Goal: Information Seeking & Learning: Learn about a topic

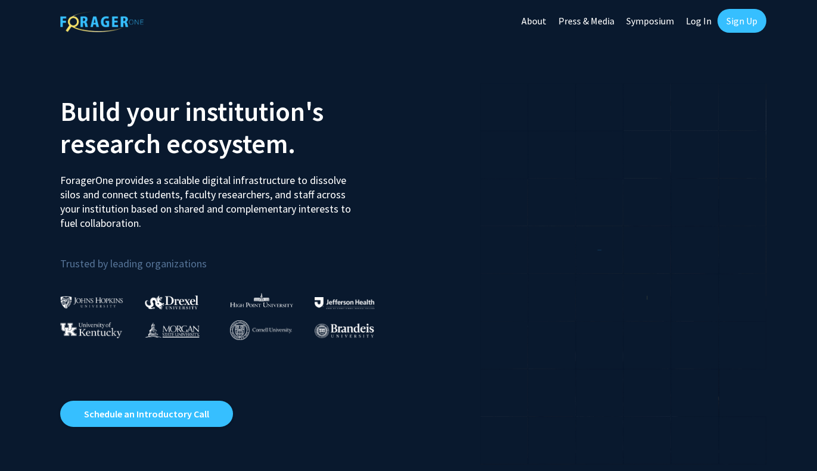
click at [696, 20] on link "Log In" at bounding box center [699, 21] width 38 height 42
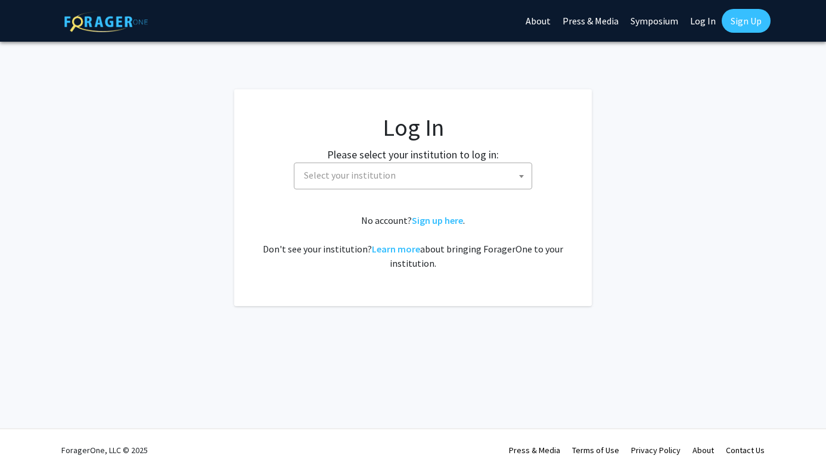
click at [491, 174] on span "Select your institution" at bounding box center [415, 175] width 232 height 24
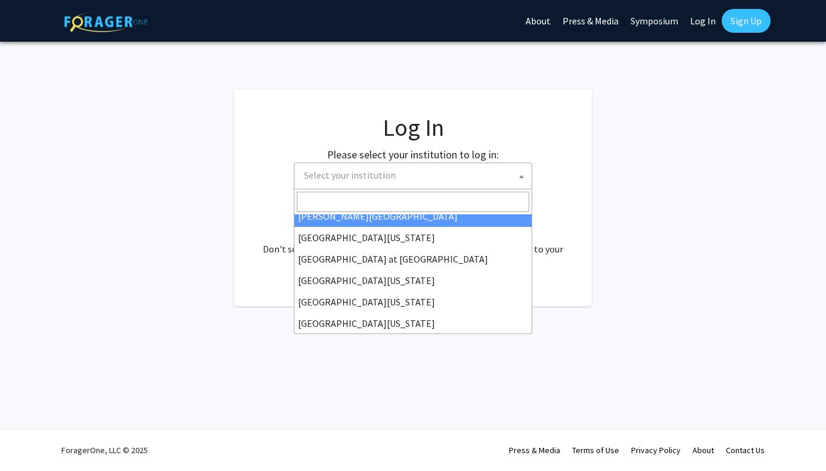
scroll to position [417, 0]
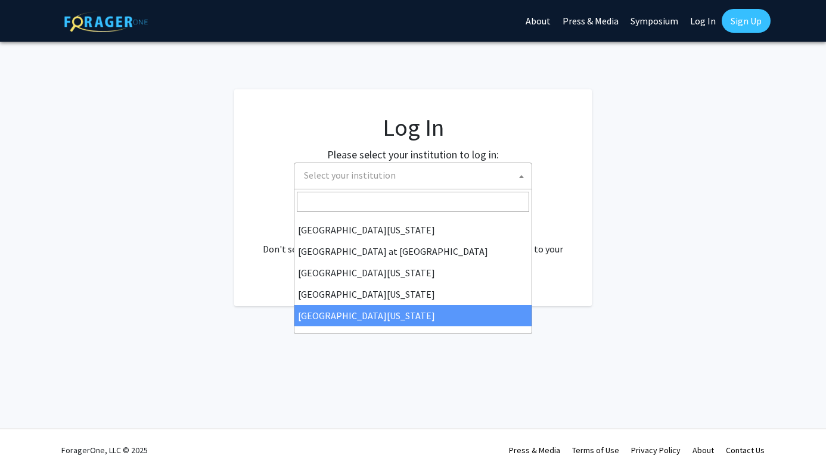
select select "33"
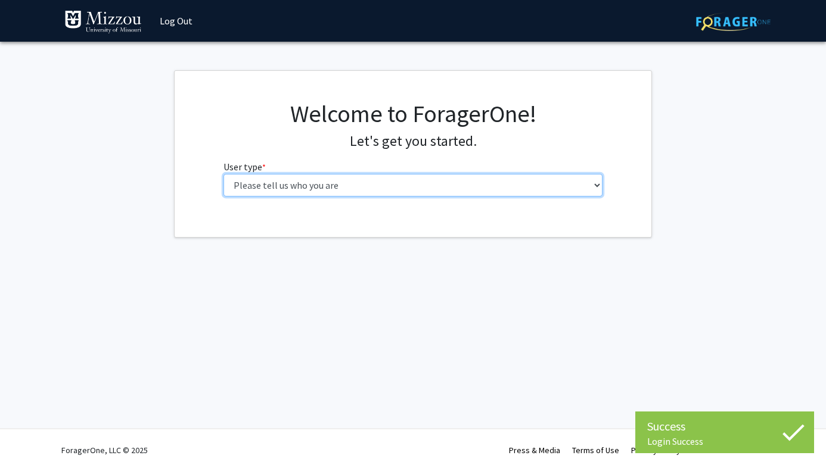
click at [272, 178] on select "Please tell us who you are Undergraduate Student Master's Student Doctoral Cand…" at bounding box center [413, 185] width 380 height 23
select select "1: undergrad"
click at [223, 174] on select "Please tell us who you are Undergraduate Student Master's Student Doctoral Cand…" at bounding box center [413, 185] width 380 height 23
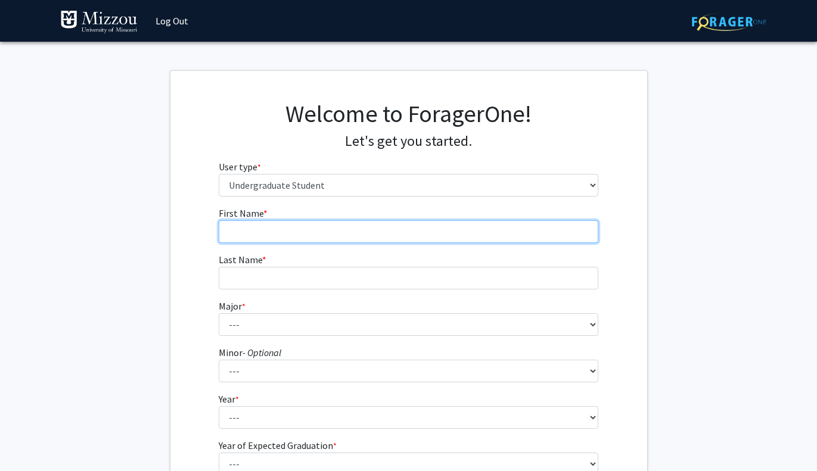
click at [335, 231] on input "First Name * required" at bounding box center [409, 231] width 380 height 23
type input "Harrison"
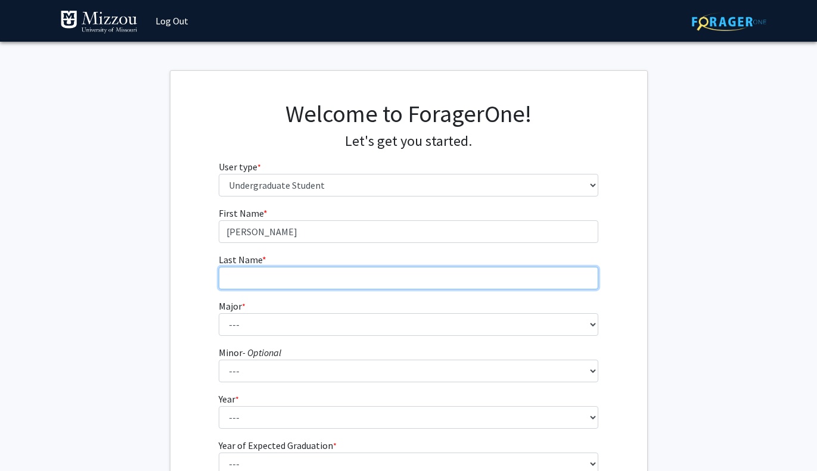
click at [332, 273] on input "Last Name * required" at bounding box center [409, 278] width 380 height 23
type input "Boettler"
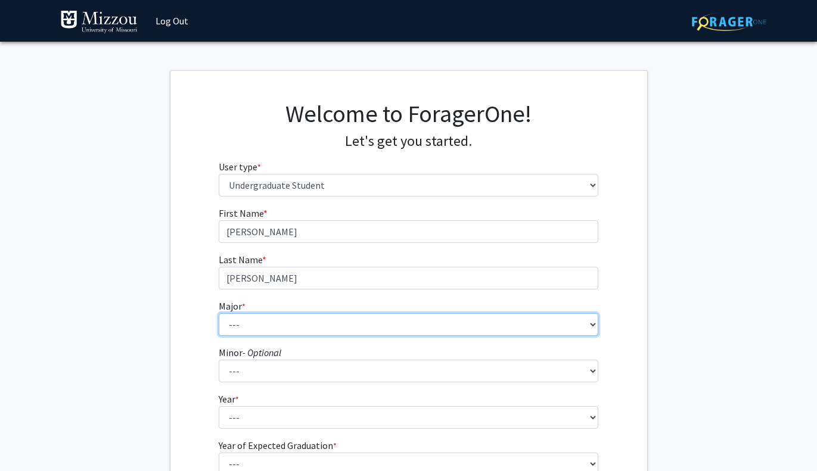
click at [316, 320] on select "--- Agribusiness Management Agricultural Education Agricultural Education: Comm…" at bounding box center [409, 324] width 380 height 23
select select "14: 2503"
click at [219, 313] on select "--- Agribusiness Management Agricultural Education Agricultural Education: Comm…" at bounding box center [409, 324] width 380 height 23
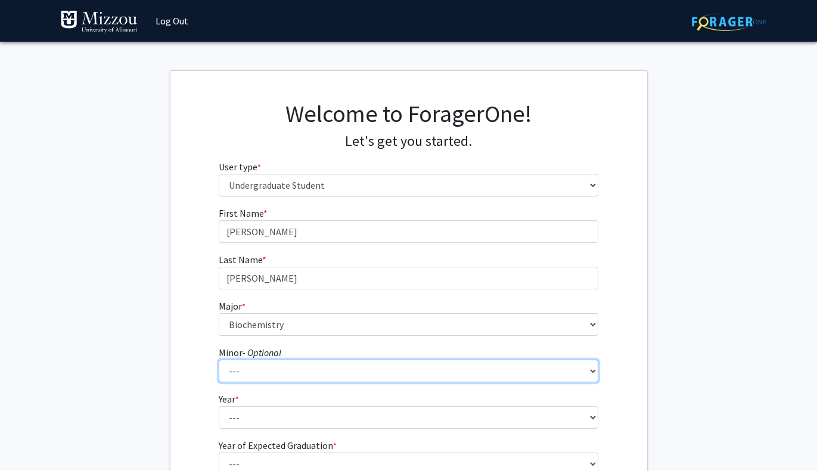
click at [276, 375] on select "--- Accountancy Aerospace Engineering Aerospace Studies Agribusiness Management…" at bounding box center [409, 371] width 380 height 23
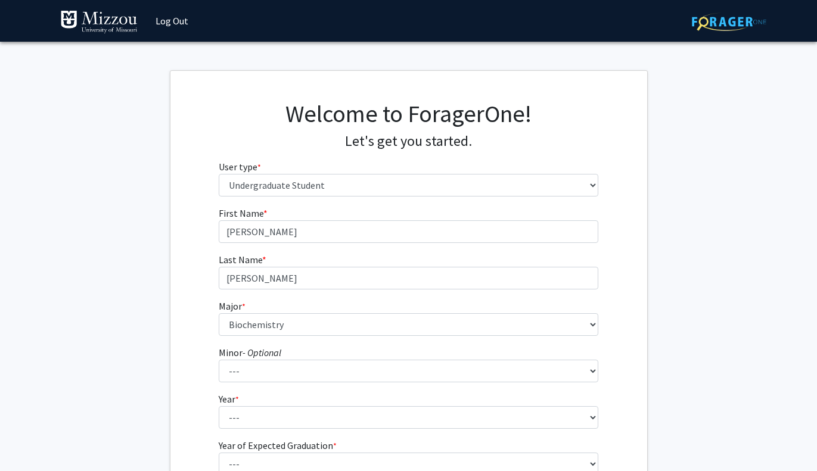
click at [199, 355] on div "First Name * required Harrison Last Name * required Boettler Major * required -…" at bounding box center [408, 357] width 477 height 303
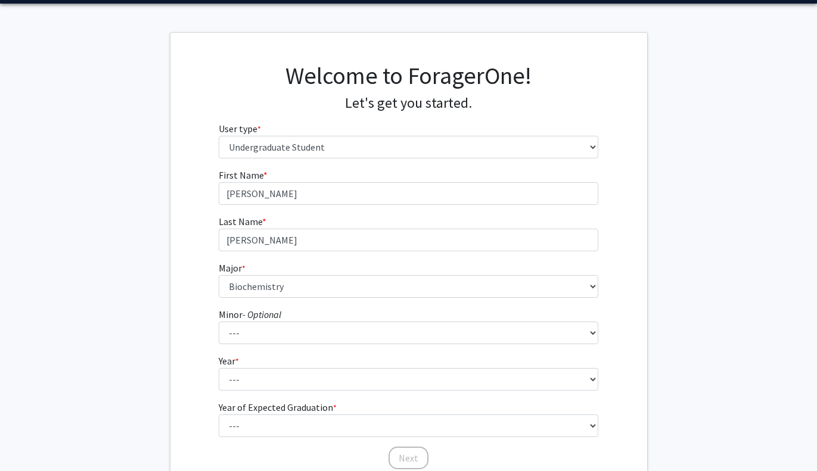
scroll to position [43, 0]
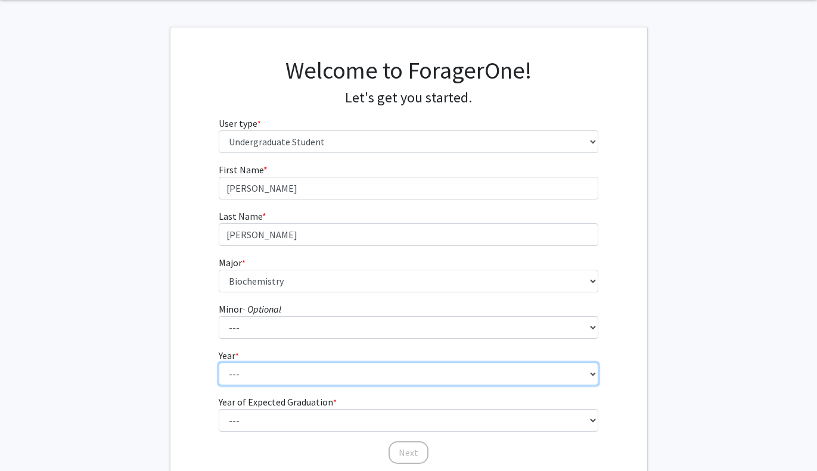
click at [259, 364] on select "--- First-year Sophomore Junior Senior Postbaccalaureate Certificate" at bounding box center [409, 374] width 380 height 23
select select "2: sophomore"
click at [219, 363] on select "--- First-year Sophomore Junior Senior Postbaccalaureate Certificate" at bounding box center [409, 374] width 380 height 23
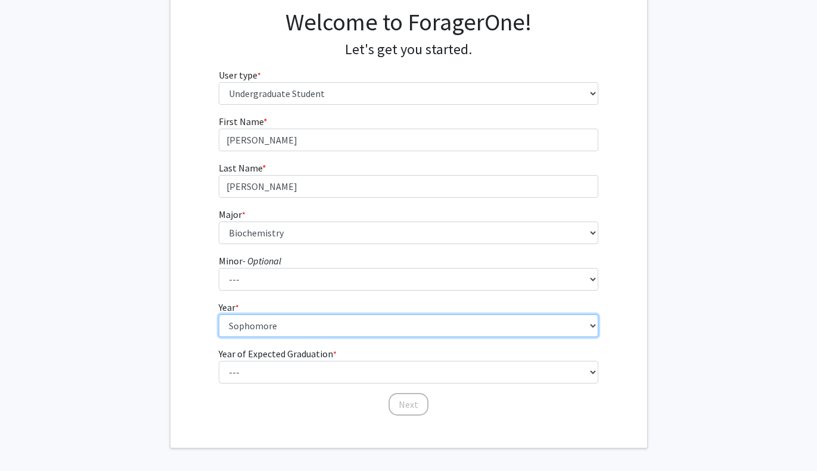
scroll to position [105, 0]
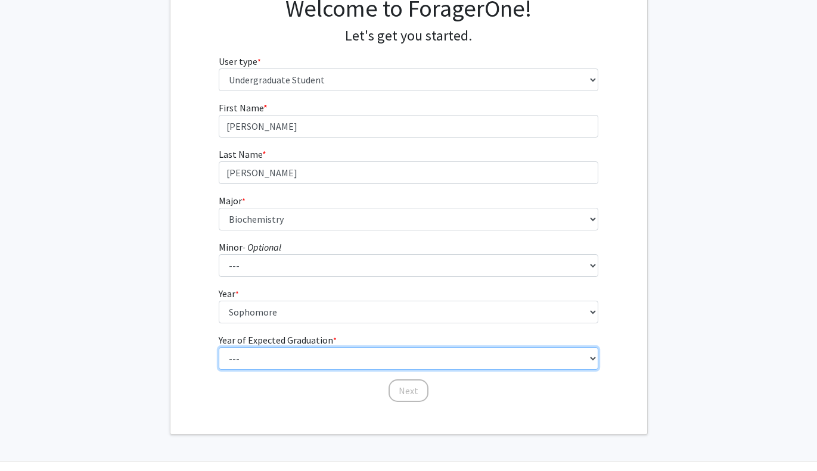
click at [255, 364] on select "--- 2025 2026 2027 2028 2029 2030 2031 2032 2033 2034" at bounding box center [409, 358] width 380 height 23
select select "4: 2028"
click at [219, 347] on select "--- 2025 2026 2027 2028 2029 2030 2031 2032 2033 2034" at bounding box center [409, 358] width 380 height 23
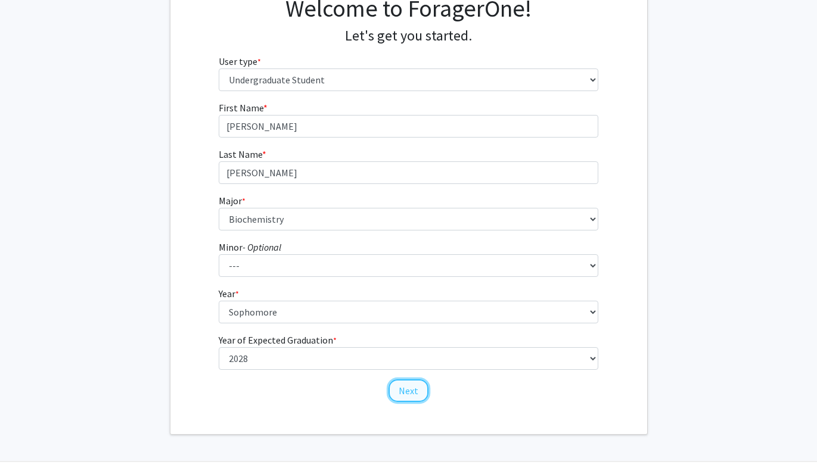
click at [406, 387] on button "Next" at bounding box center [408, 391] width 40 height 23
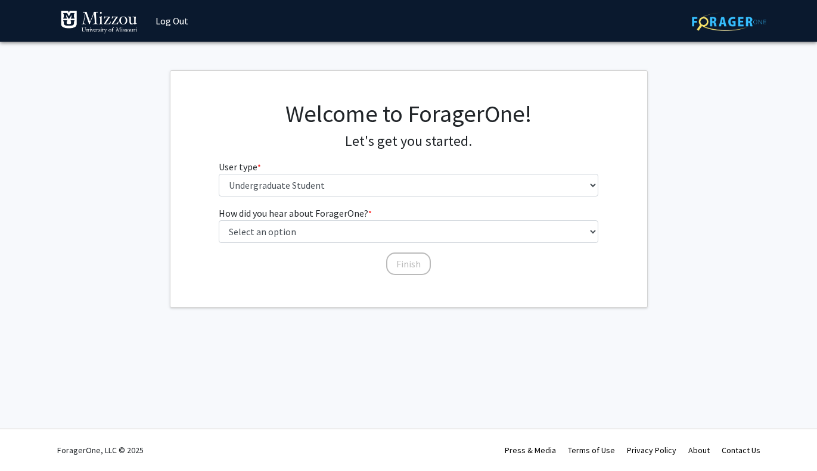
scroll to position [0, 0]
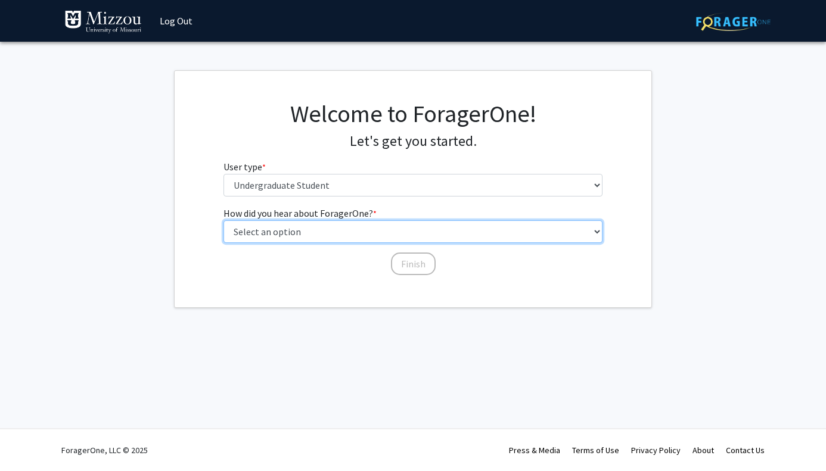
click at [371, 231] on select "Select an option Peer/student recommendation Faculty/staff recommendation Unive…" at bounding box center [413, 231] width 380 height 23
select select "2: faculty_recommendation"
click at [223, 220] on select "Select an option Peer/student recommendation Faculty/staff recommendation Unive…" at bounding box center [413, 231] width 380 height 23
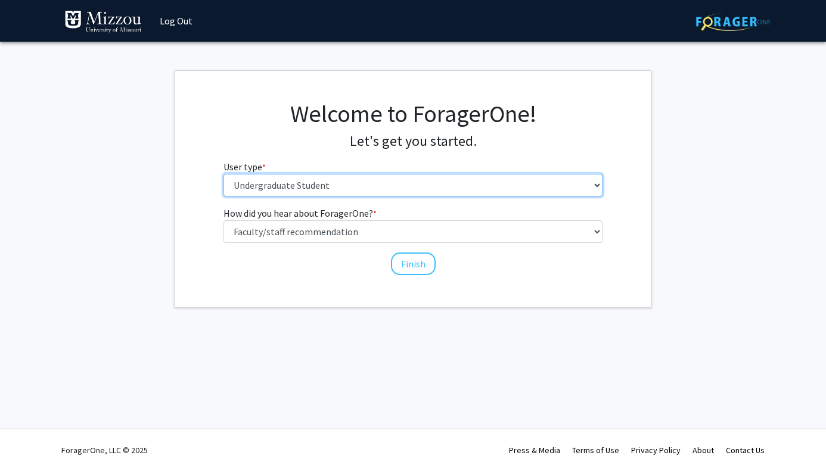
click at [339, 182] on select "Please tell us who you are Undergraduate Student Master's Student Doctoral Cand…" at bounding box center [413, 185] width 380 height 23
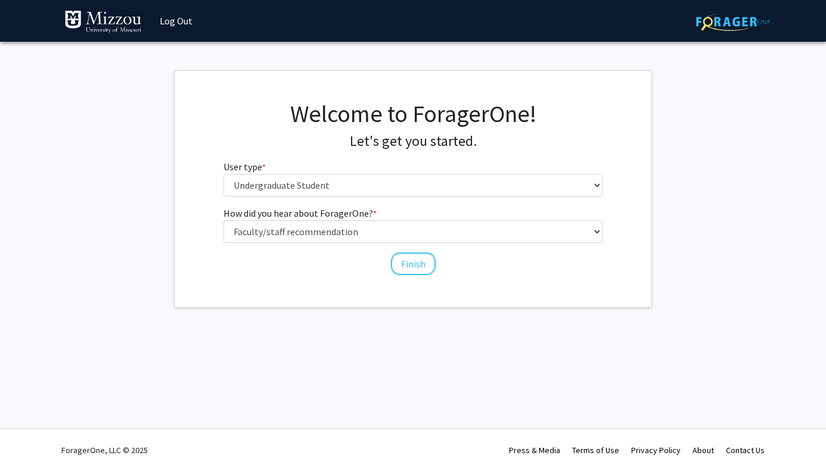
click at [307, 140] on h4 "Let's get you started." at bounding box center [413, 141] width 380 height 17
click at [406, 261] on button "Finish" at bounding box center [413, 264] width 45 height 23
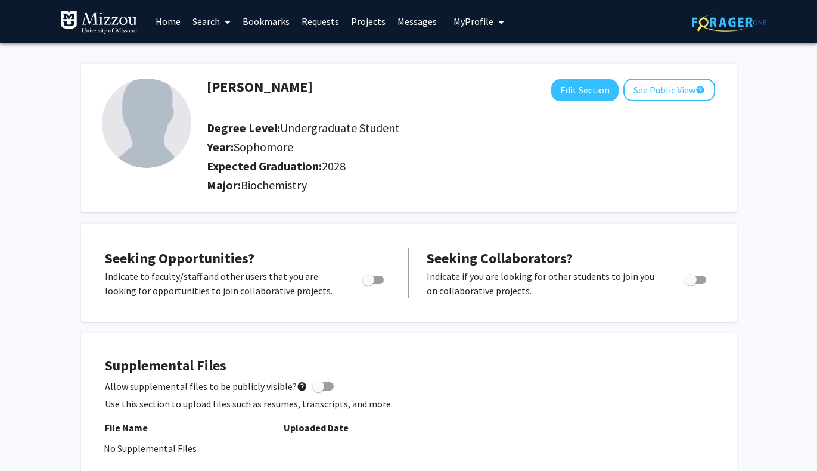
click at [216, 20] on link "Search" at bounding box center [212, 22] width 50 height 42
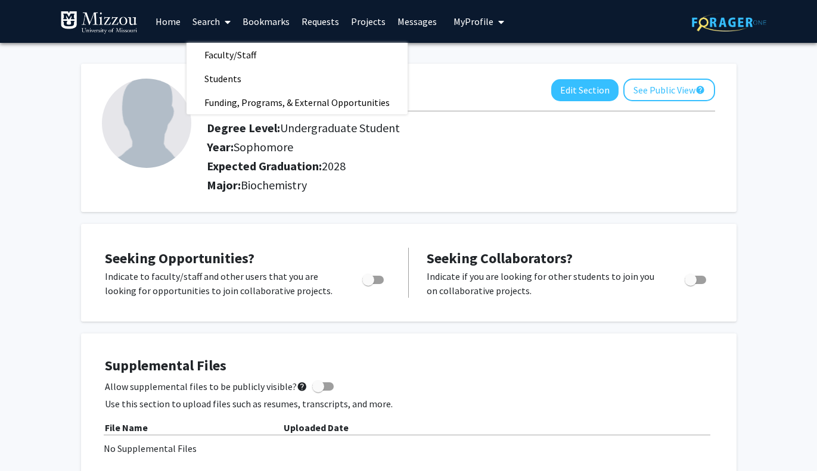
click at [465, 101] on div "Harrison Boettler Edit Section See Public View help" at bounding box center [461, 90] width 526 height 23
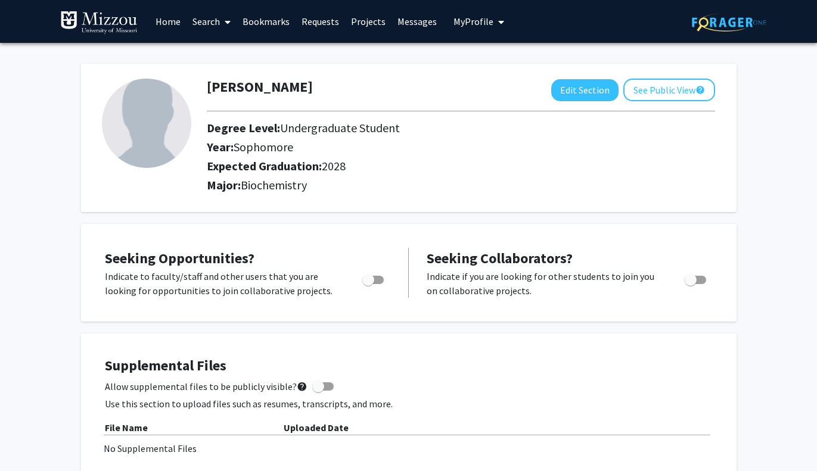
click at [206, 16] on link "Search" at bounding box center [212, 22] width 50 height 42
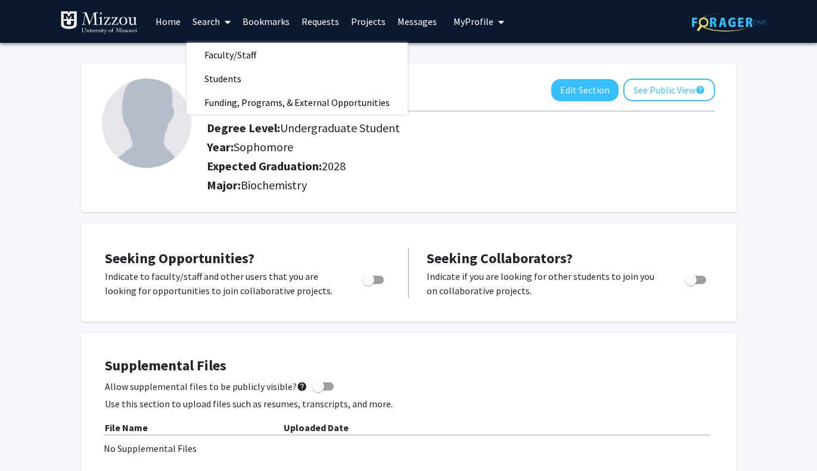
click at [220, 42] on span at bounding box center [225, 22] width 11 height 42
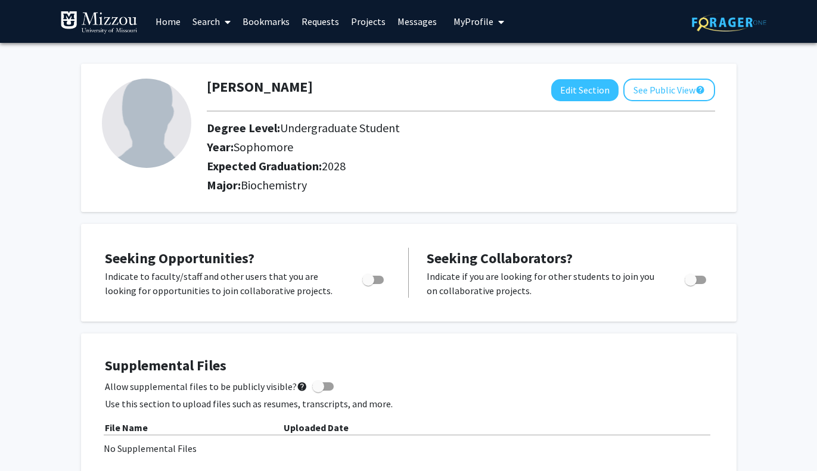
click at [209, 21] on link "Search" at bounding box center [212, 22] width 50 height 42
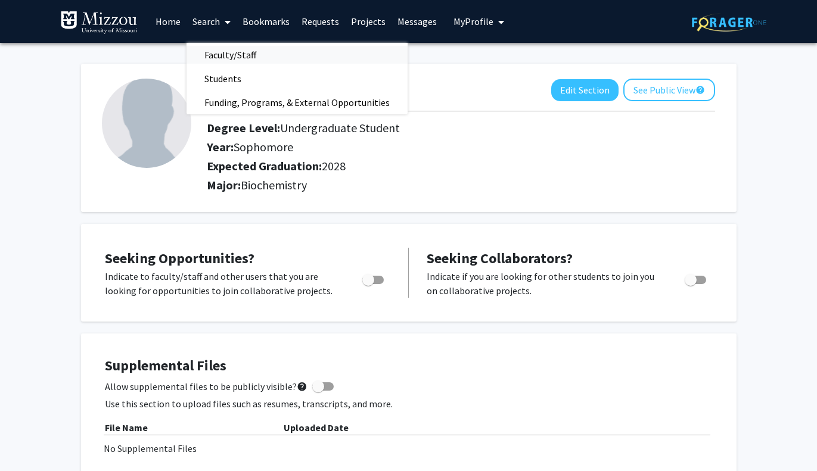
click at [227, 52] on span "Faculty/Staff" at bounding box center [231, 55] width 88 height 24
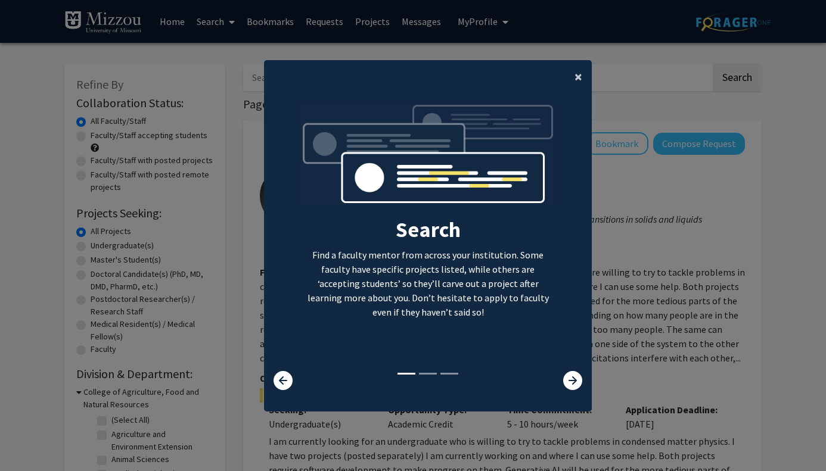
click at [574, 80] on span "×" at bounding box center [578, 76] width 8 height 18
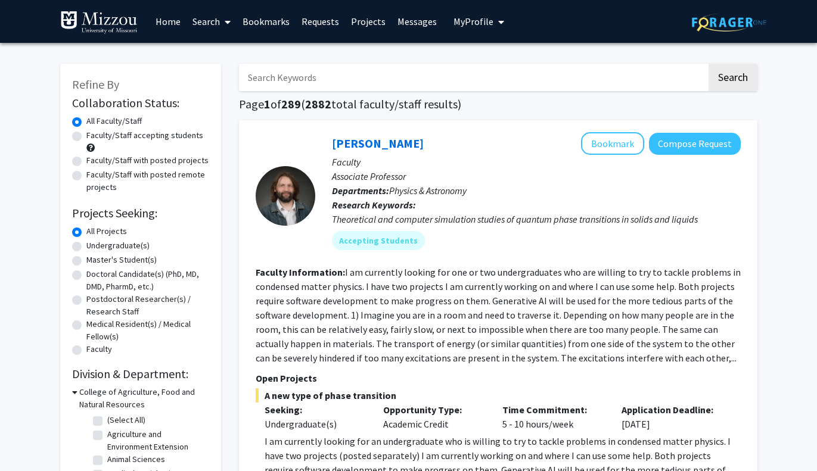
click at [371, 86] on input "Search Keywords" at bounding box center [473, 77] width 468 height 27
type input "Cancer"
click at [708, 64] on button "Search" at bounding box center [732, 77] width 49 height 27
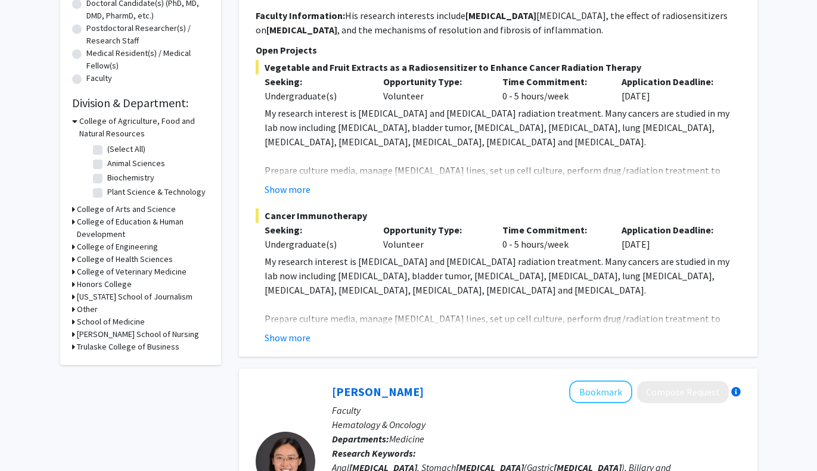
scroll to position [272, 0]
click at [299, 337] on button "Show more" at bounding box center [288, 337] width 46 height 14
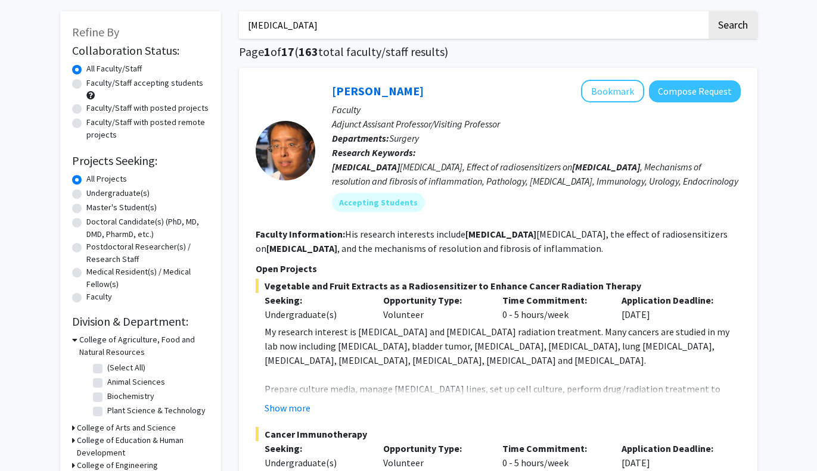
scroll to position [51, 0]
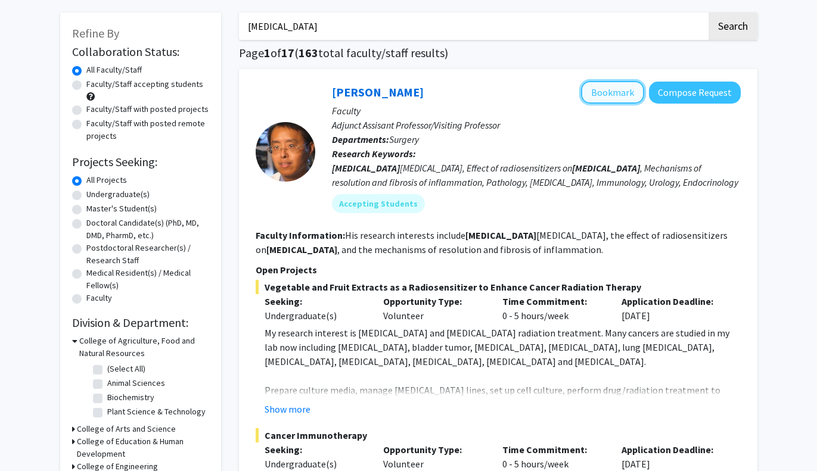
click at [613, 88] on button "Bookmark" at bounding box center [612, 92] width 63 height 23
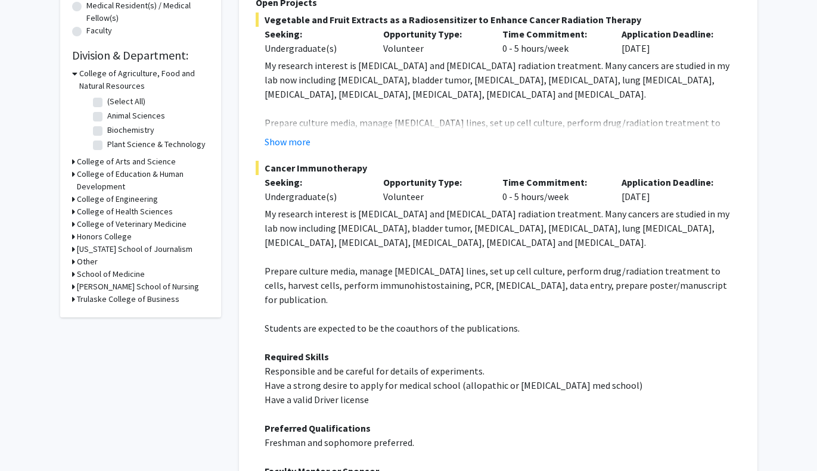
scroll to position [0, 0]
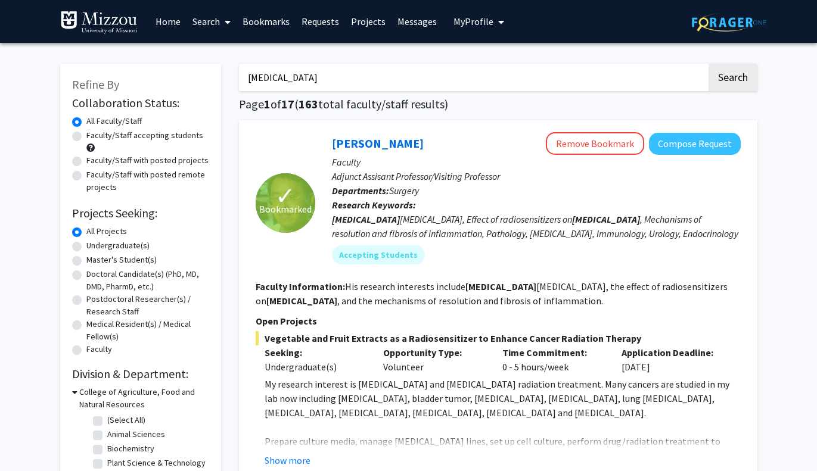
click at [362, 13] on link "Projects" at bounding box center [368, 22] width 46 height 42
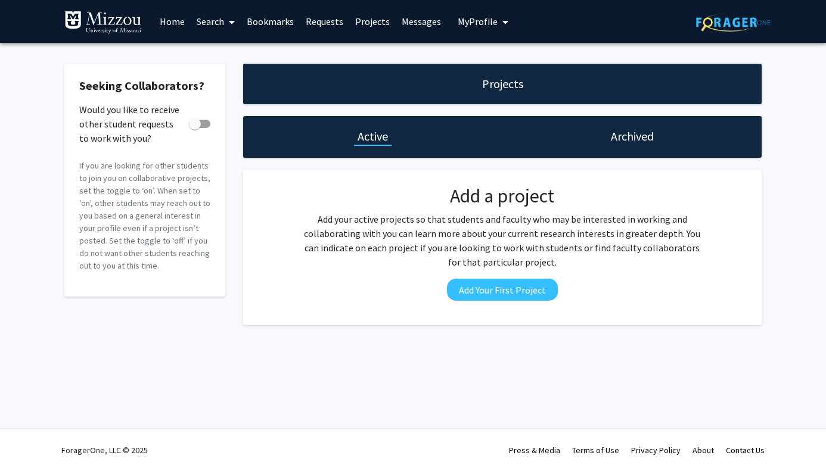
click at [206, 15] on link "Search" at bounding box center [216, 22] width 50 height 42
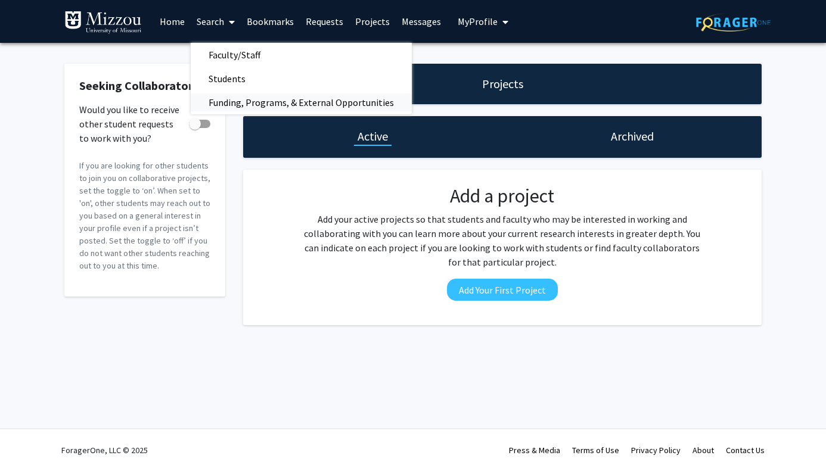
click at [247, 98] on span "Funding, Programs, & External Opportunities" at bounding box center [301, 103] width 221 height 24
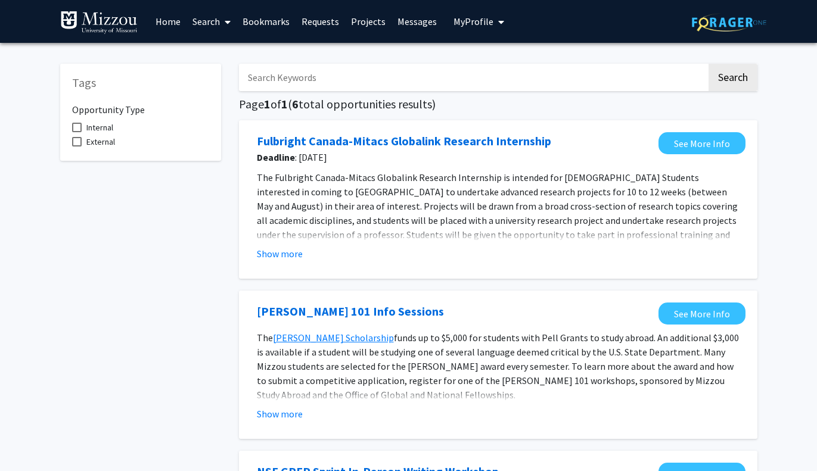
click at [163, 20] on link "Home" at bounding box center [168, 22] width 37 height 42
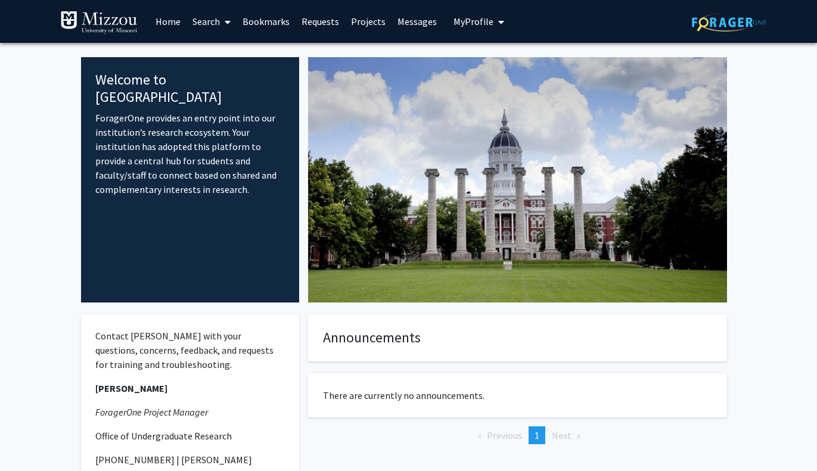
click at [260, 18] on link "Bookmarks" at bounding box center [266, 22] width 59 height 42
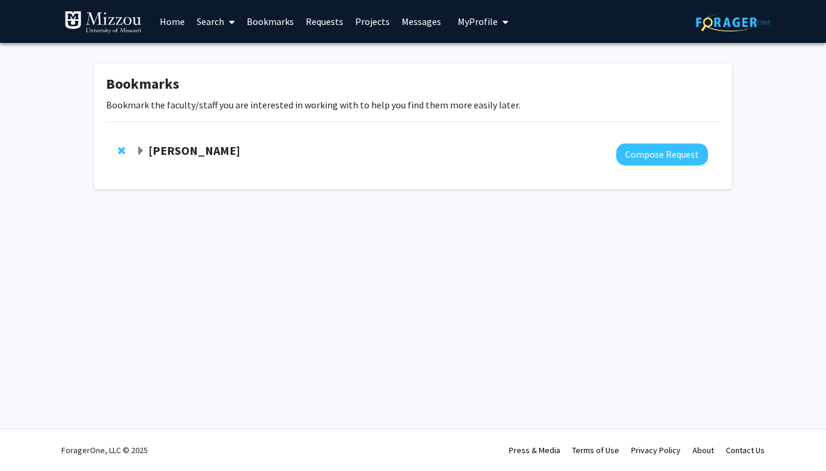
click at [188, 147] on strong "Yujiang Fang" at bounding box center [194, 150] width 92 height 15
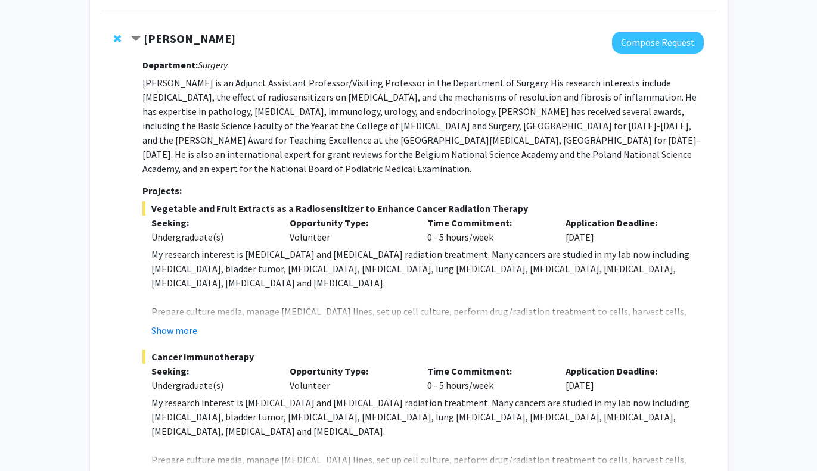
scroll to position [235, 0]
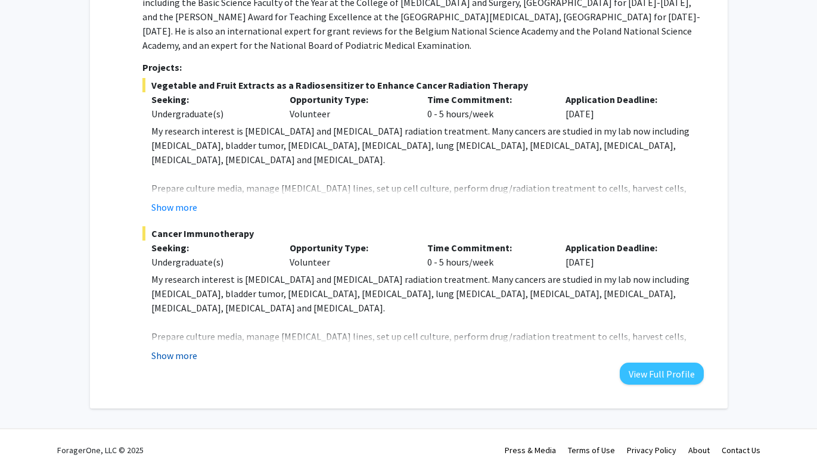
click at [189, 356] on button "Show more" at bounding box center [174, 356] width 46 height 14
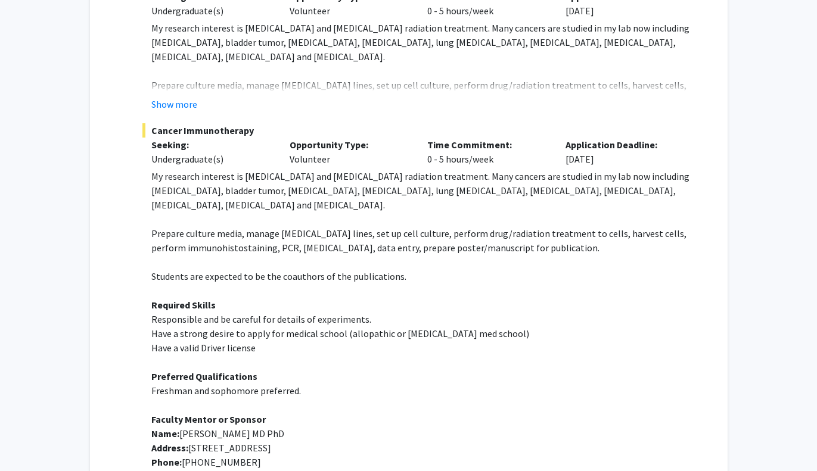
scroll to position [340, 0]
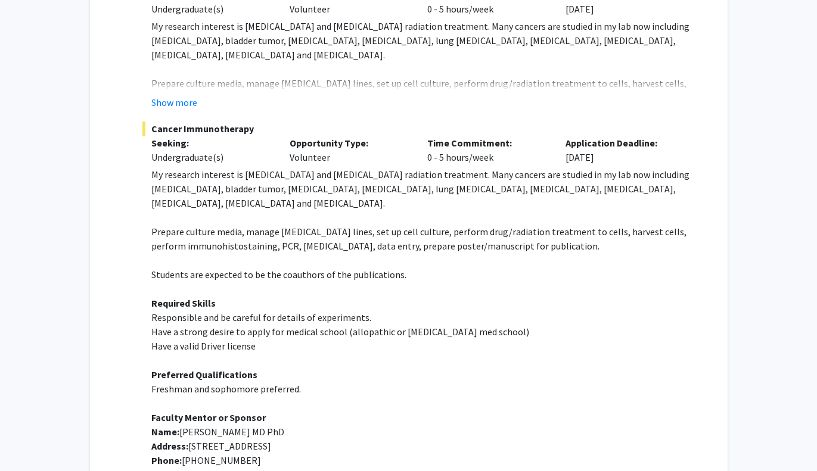
drag, startPoint x: 563, startPoint y: 160, endPoint x: 619, endPoint y: 163, distance: 56.1
click at [619, 163] on div "Application Deadline: Oct 18, 2025" at bounding box center [626, 150] width 138 height 29
click at [744, 195] on div "Bookmarks Bookmark the faculty/staff you are interested in working with to help…" at bounding box center [408, 160] width 817 height 914
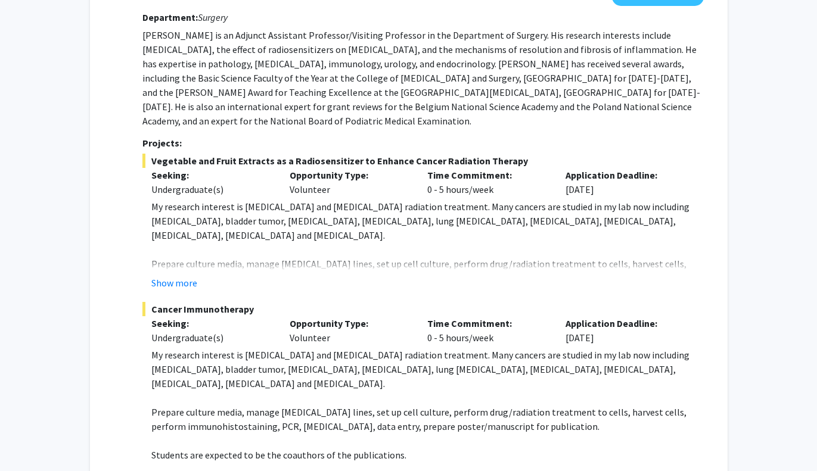
scroll to position [158, 0]
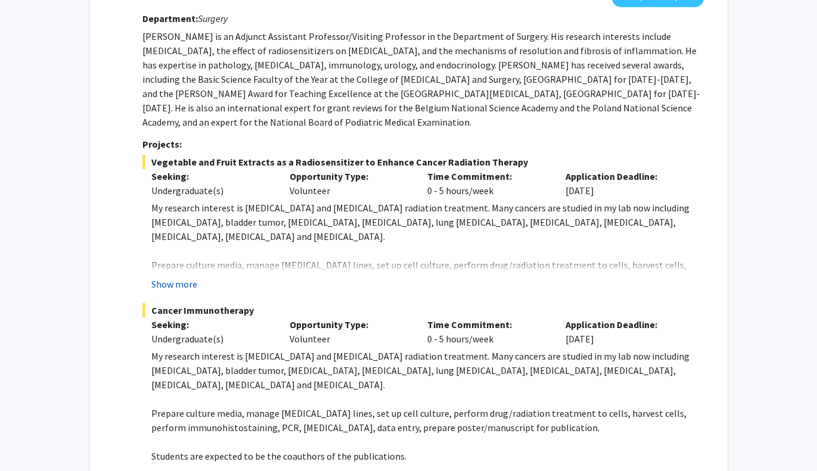
click at [177, 285] on button "Show more" at bounding box center [174, 284] width 46 height 14
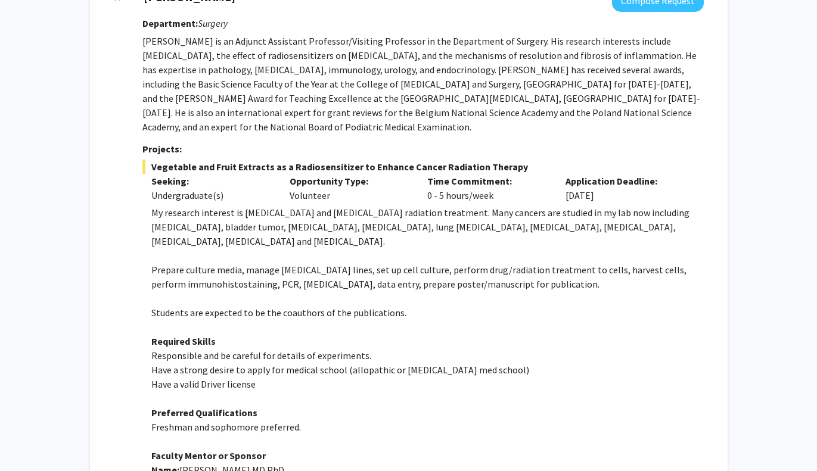
scroll to position [0, 0]
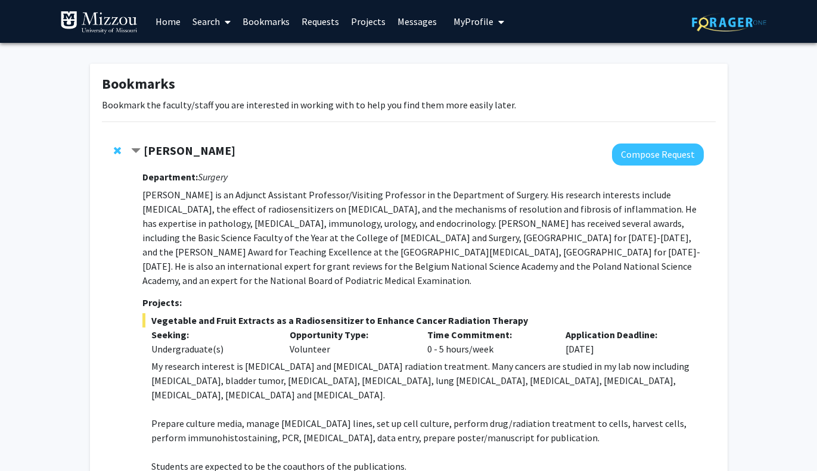
click at [453, 20] on span "My Profile" at bounding box center [473, 21] width 40 height 12
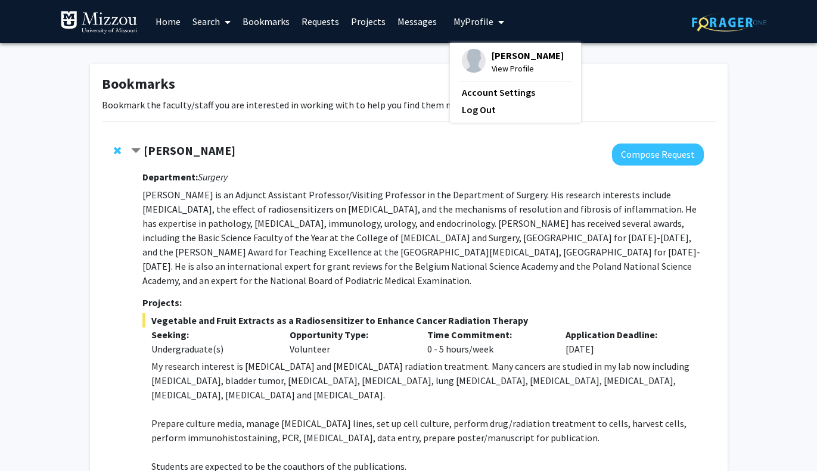
click at [493, 56] on span "Harrison Boettler" at bounding box center [528, 55] width 72 height 13
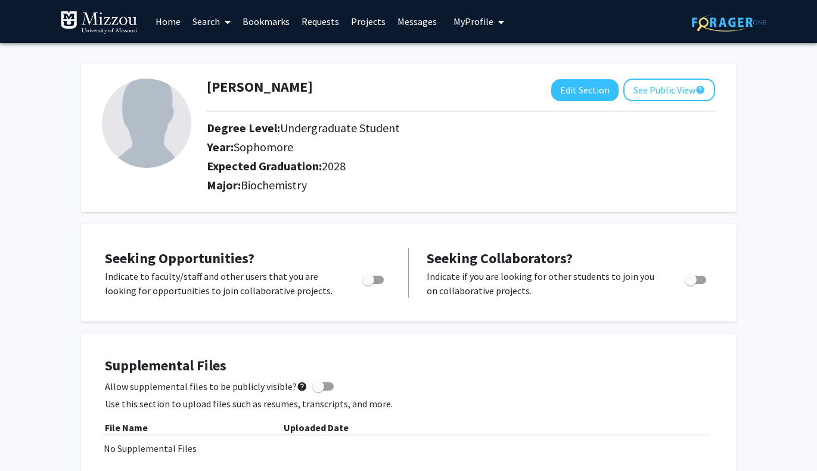
scroll to position [61, 0]
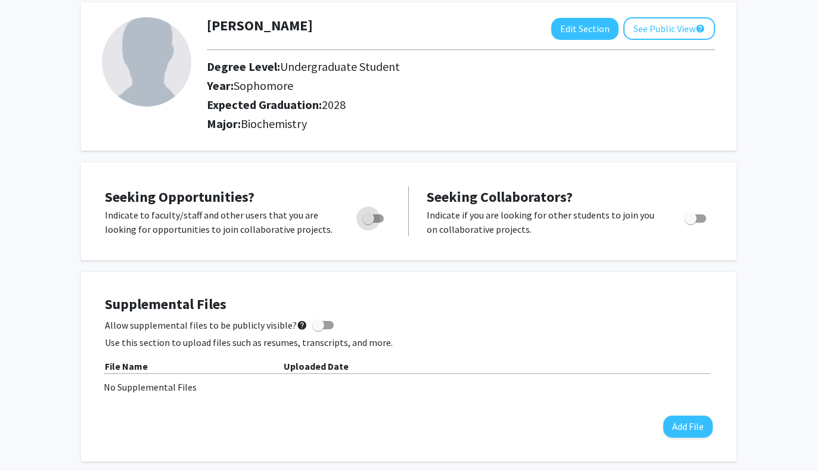
click at [371, 218] on span "Toggle" at bounding box center [368, 219] width 12 height 12
click at [368, 223] on input "Are you actively seeking opportunities?" at bounding box center [368, 223] width 1 height 1
checkbox input "true"
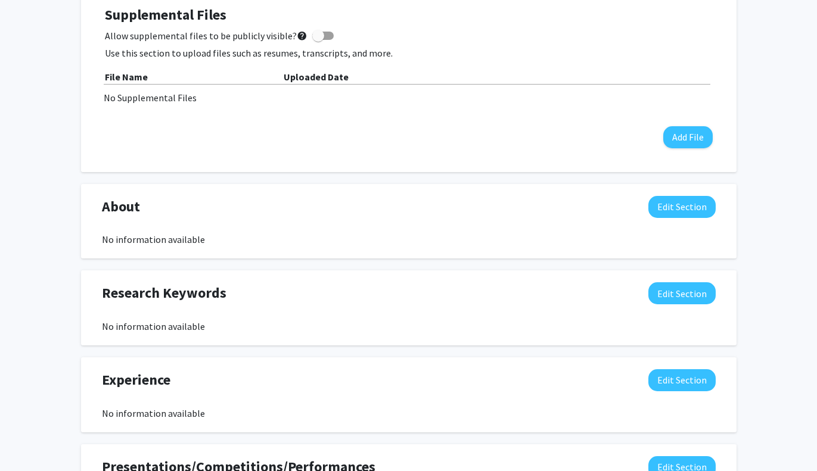
scroll to position [336, 0]
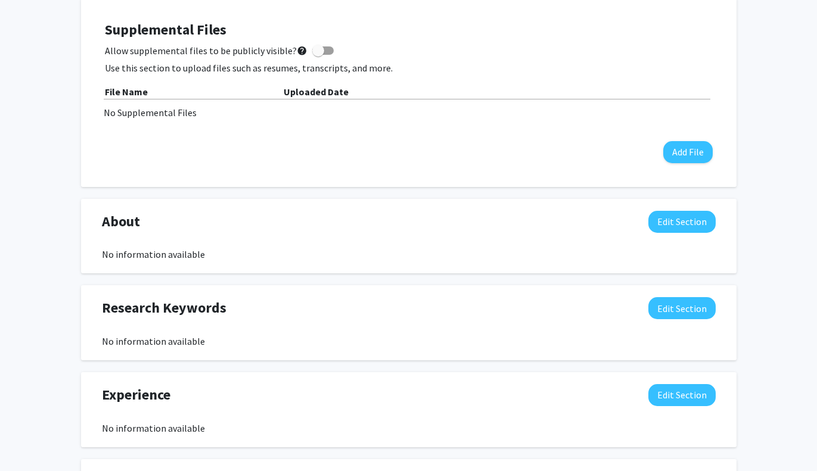
click at [300, 312] on div "Research Keywords Edit Section" at bounding box center [409, 310] width 632 height 27
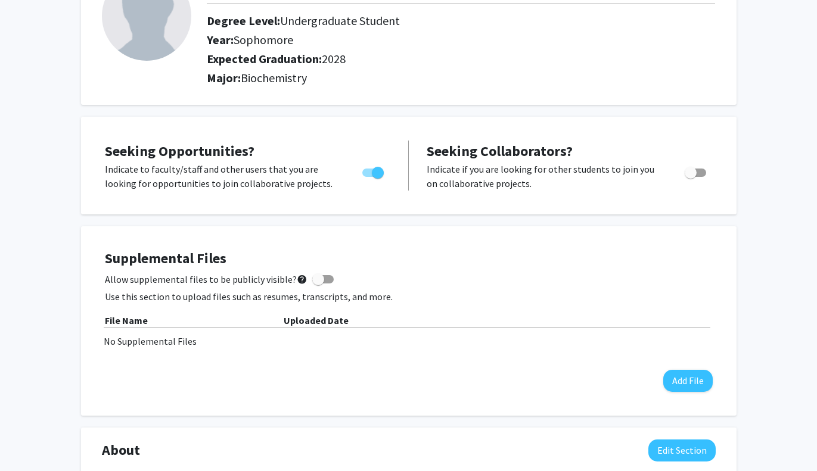
scroll to position [0, 0]
